Goal: Navigation & Orientation: Find specific page/section

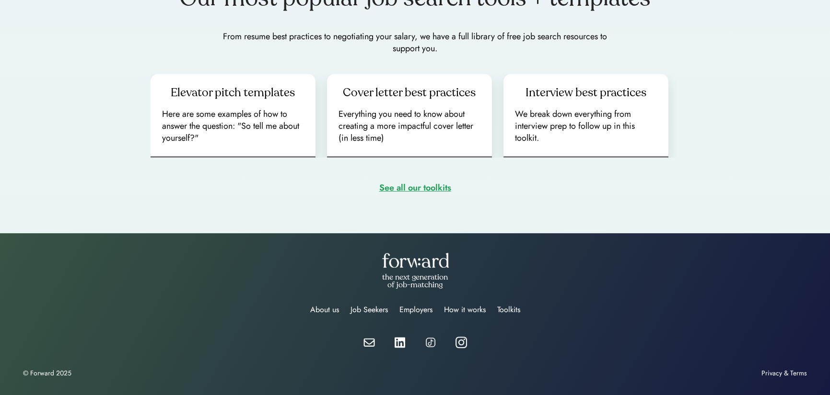
scroll to position [1343, 0]
click at [316, 306] on div "About us" at bounding box center [324, 310] width 29 height 12
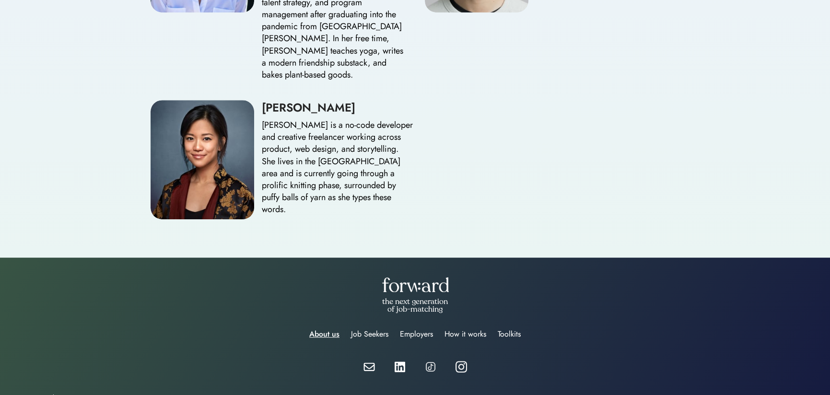
scroll to position [1321, 0]
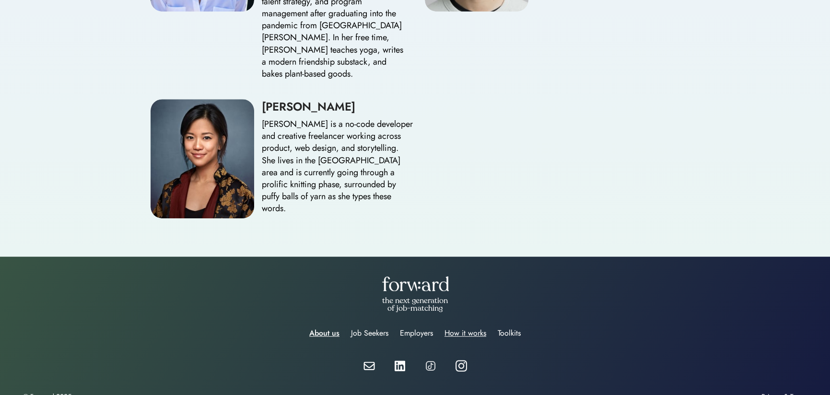
click at [480, 328] on div "How it works" at bounding box center [465, 334] width 42 height 12
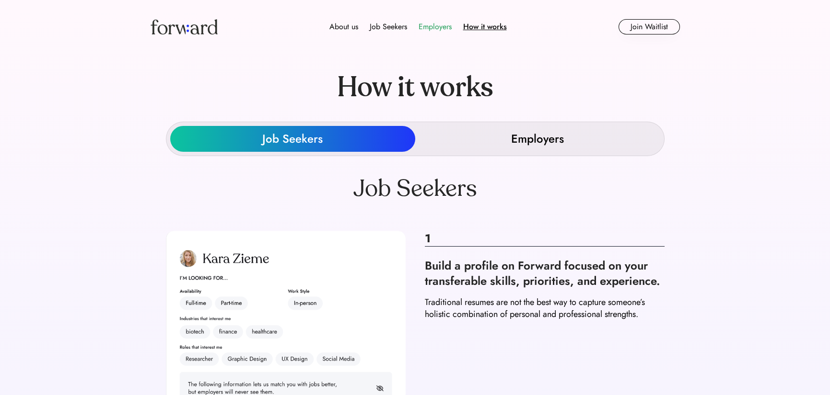
click at [430, 23] on div "Employers" at bounding box center [434, 27] width 33 height 12
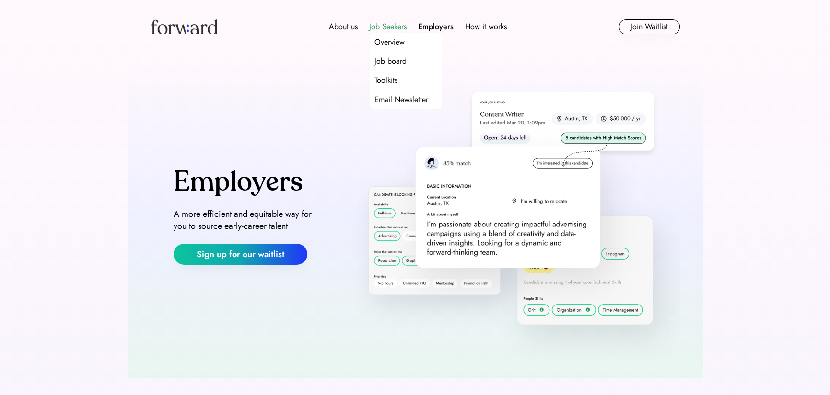
click at [387, 29] on div "Job Seekers" at bounding box center [387, 27] width 37 height 12
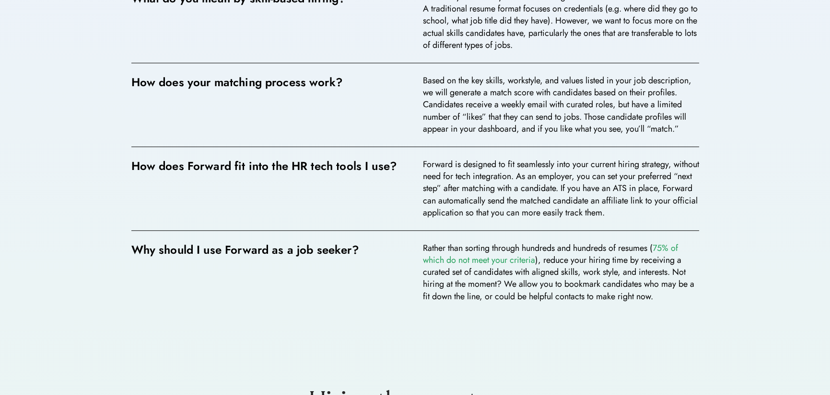
scroll to position [1630, 0]
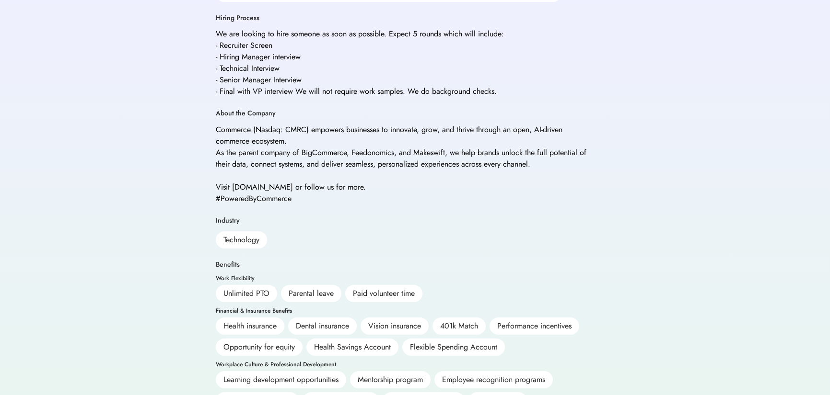
scroll to position [512, 0]
